Goal: Task Accomplishment & Management: Manage account settings

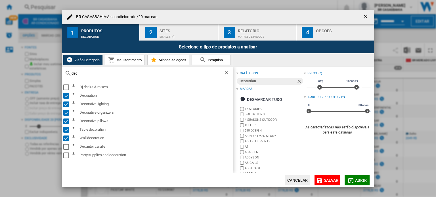
click at [369, 17] on ng-md-icon "getI18NText('BUTTONS.CLOSE_DIALOG')" at bounding box center [366, 17] width 7 height 7
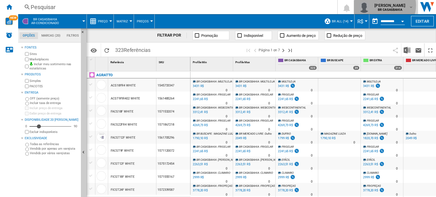
click at [389, 5] on span "[PERSON_NAME]" at bounding box center [389, 6] width 31 height 6
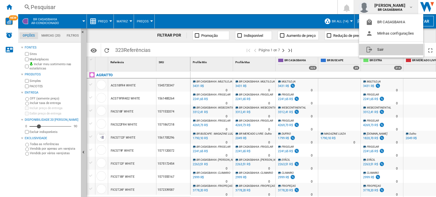
click at [390, 49] on button "Sair" at bounding box center [391, 49] width 64 height 11
